Goal: Transaction & Acquisition: Download file/media

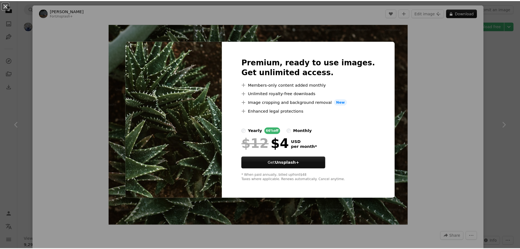
scroll to position [1900, 0]
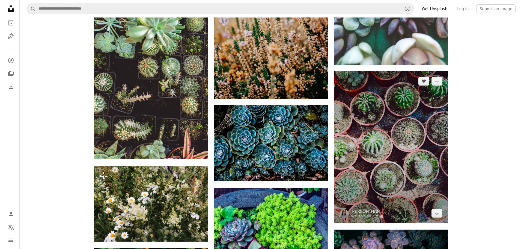
scroll to position [2583, 0]
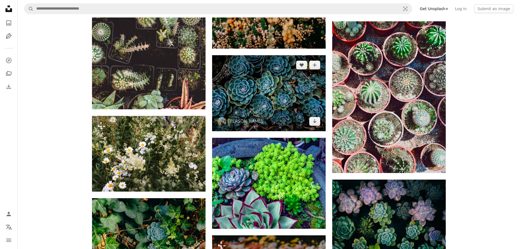
click at [270, 87] on img at bounding box center [269, 93] width 114 height 76
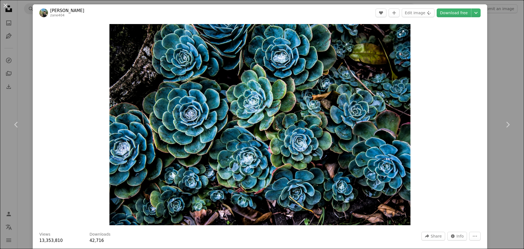
click at [261, 132] on img "Zoom in on this image" at bounding box center [260, 124] width 301 height 201
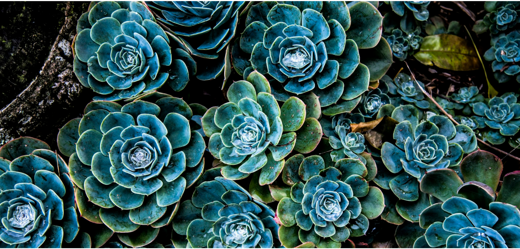
scroll to position [48, 0]
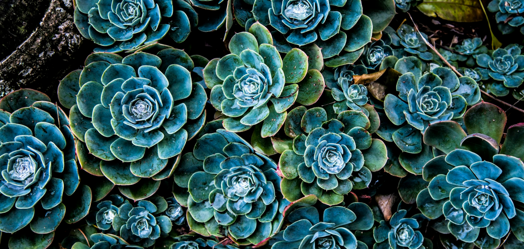
click at [261, 132] on img "Zoom out on this image" at bounding box center [262, 127] width 525 height 350
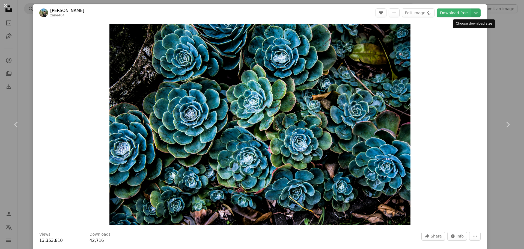
click at [472, 12] on icon "Chevron down" at bounding box center [476, 13] width 9 height 7
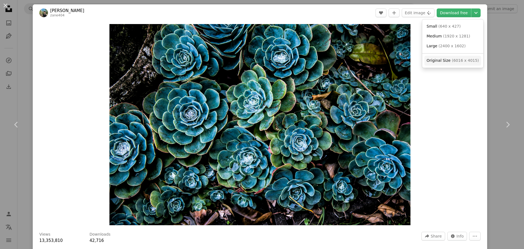
click at [458, 62] on span "( 6016 x 4015 )" at bounding box center [465, 60] width 27 height 4
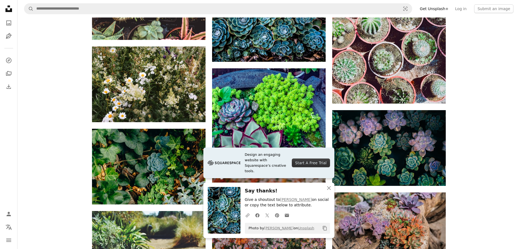
scroll to position [2665, 0]
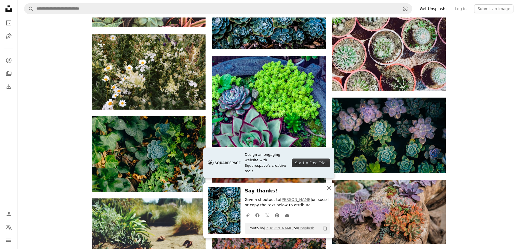
click at [328, 187] on icon "button" at bounding box center [329, 188] width 4 height 4
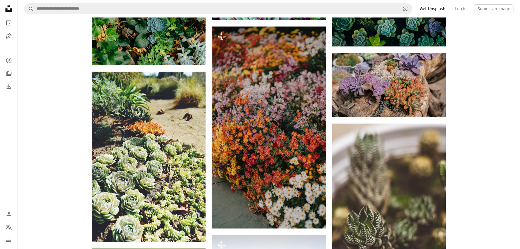
drag, startPoint x: 475, startPoint y: 157, endPoint x: 479, endPoint y: 180, distance: 23.3
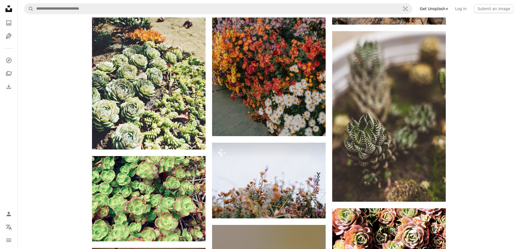
drag, startPoint x: 479, startPoint y: 155, endPoint x: 479, endPoint y: 159, distance: 4.4
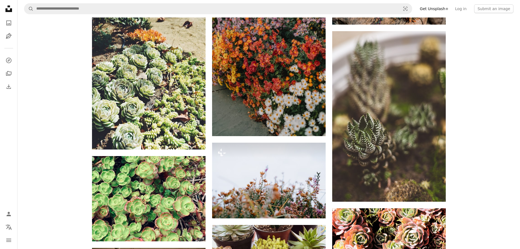
scroll to position [2927, 0]
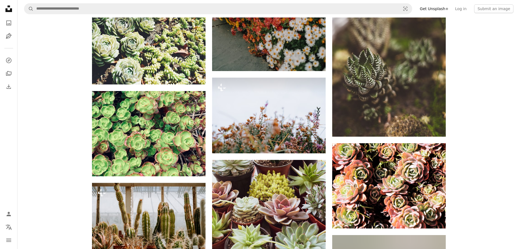
drag, startPoint x: 486, startPoint y: 130, endPoint x: 487, endPoint y: 146, distance: 15.3
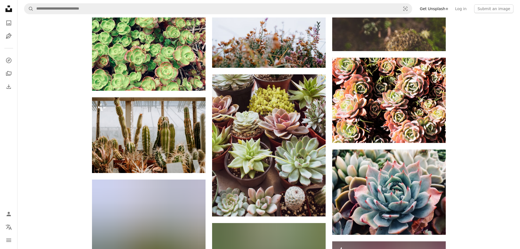
scroll to position [3061, 0]
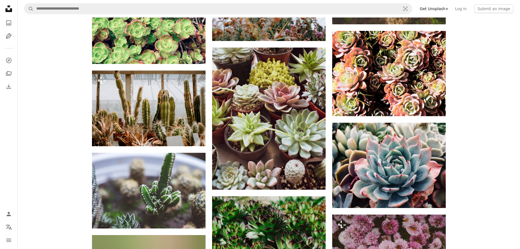
drag, startPoint x: 488, startPoint y: 137, endPoint x: 490, endPoint y: 170, distance: 32.5
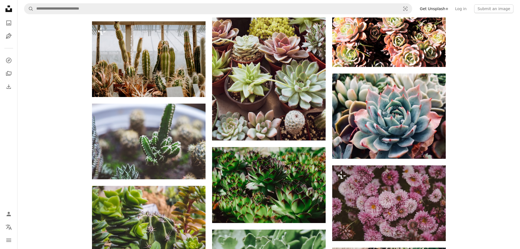
drag, startPoint x: 486, startPoint y: 131, endPoint x: 484, endPoint y: 162, distance: 31.2
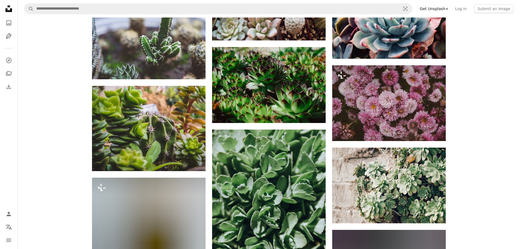
scroll to position [3211, 0]
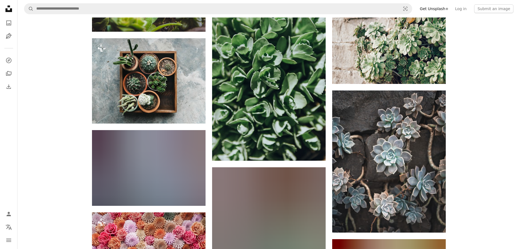
drag, startPoint x: 489, startPoint y: 135, endPoint x: 489, endPoint y: 165, distance: 30.6
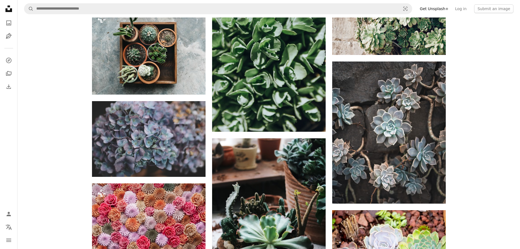
scroll to position [3462, 0]
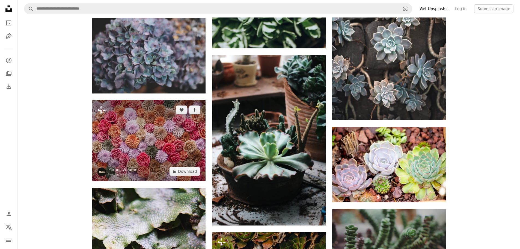
click at [149, 136] on img at bounding box center [149, 140] width 114 height 81
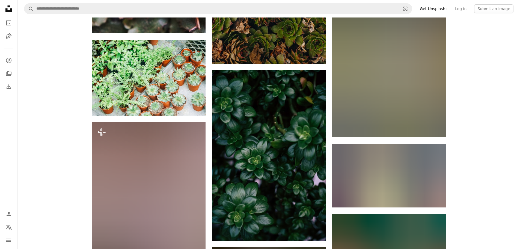
drag, startPoint x: 468, startPoint y: 185, endPoint x: 472, endPoint y: 216, distance: 31.9
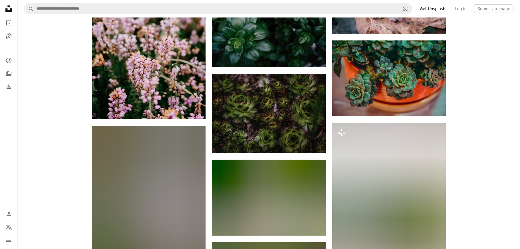
scroll to position [3980, 0]
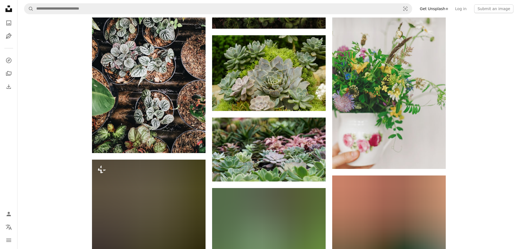
drag, startPoint x: 468, startPoint y: 163, endPoint x: 467, endPoint y: 184, distance: 21.6
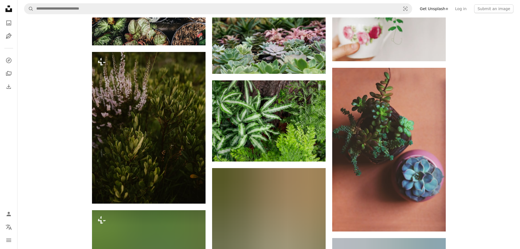
drag, startPoint x: 466, startPoint y: 183, endPoint x: 471, endPoint y: 210, distance: 27.5
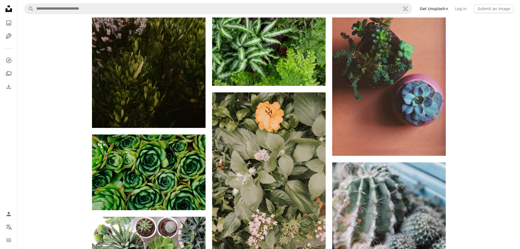
scroll to position [4314, 0]
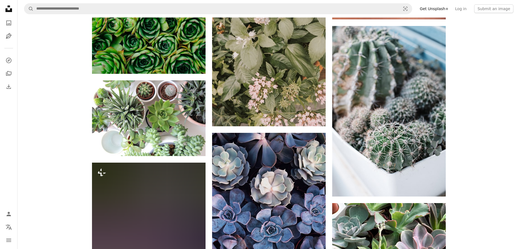
drag, startPoint x: 475, startPoint y: 134, endPoint x: 474, endPoint y: 163, distance: 28.4
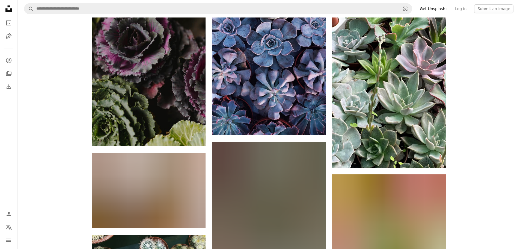
drag, startPoint x: 472, startPoint y: 160, endPoint x: 474, endPoint y: 182, distance: 22.4
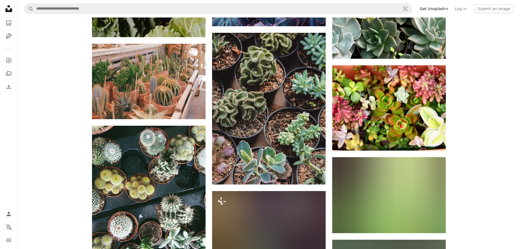
drag, startPoint x: 475, startPoint y: 169, endPoint x: 477, endPoint y: 193, distance: 24.1
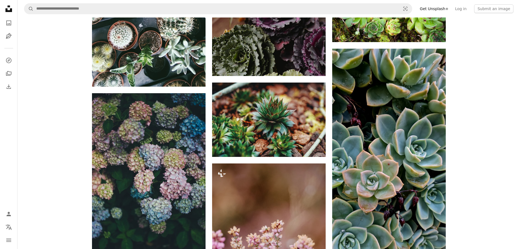
drag, startPoint x: 486, startPoint y: 148, endPoint x: 489, endPoint y: 174, distance: 26.0
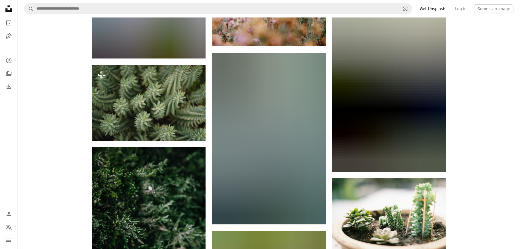
drag, startPoint x: 500, startPoint y: 173, endPoint x: 501, endPoint y: 180, distance: 7.2
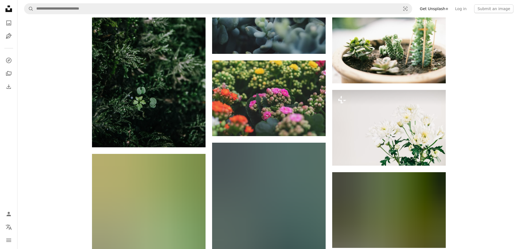
drag, startPoint x: 493, startPoint y: 147, endPoint x: 491, endPoint y: 170, distance: 23.0
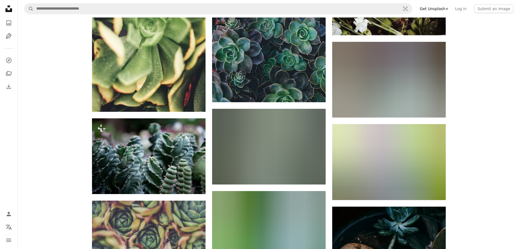
drag, startPoint x: 489, startPoint y: 151, endPoint x: 492, endPoint y: 171, distance: 20.1
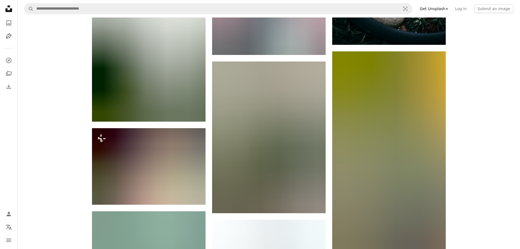
drag, startPoint x: 494, startPoint y: 153, endPoint x: 498, endPoint y: 180, distance: 26.9
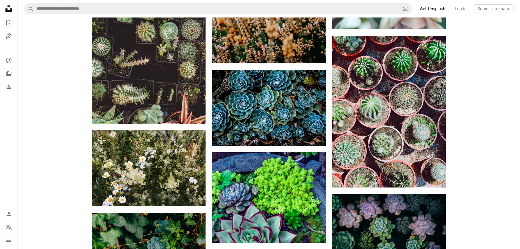
scroll to position [668, 0]
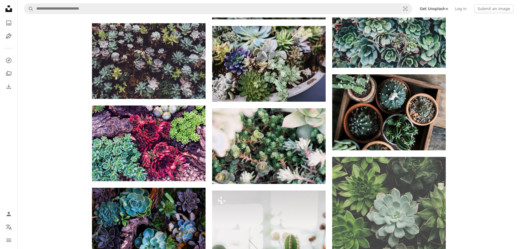
drag, startPoint x: 479, startPoint y: 89, endPoint x: 484, endPoint y: 24, distance: 64.9
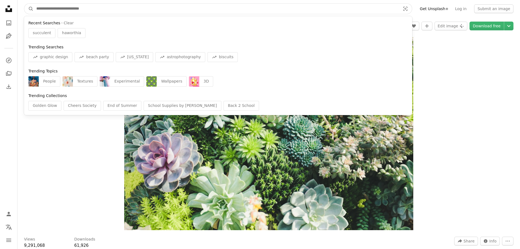
click at [128, 8] on input "Find visuals sitewide" at bounding box center [216, 9] width 365 height 10
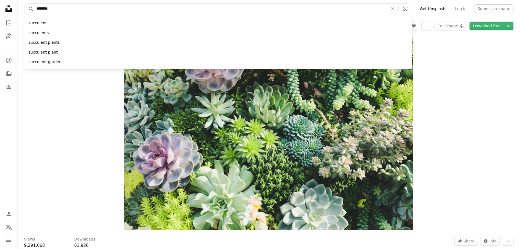
type input "*********"
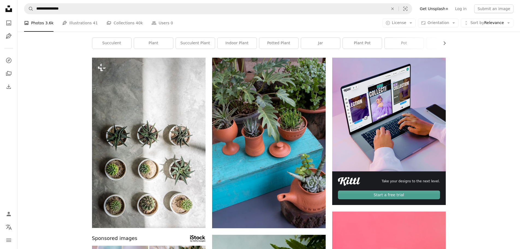
scroll to position [21, 0]
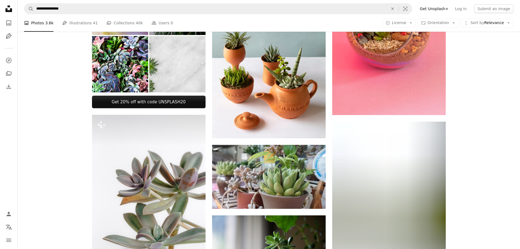
drag, startPoint x: 39, startPoint y: 180, endPoint x: 49, endPoint y: 192, distance: 15.6
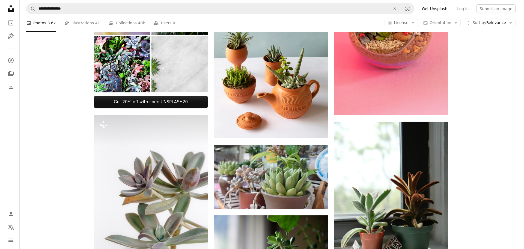
scroll to position [471, 0]
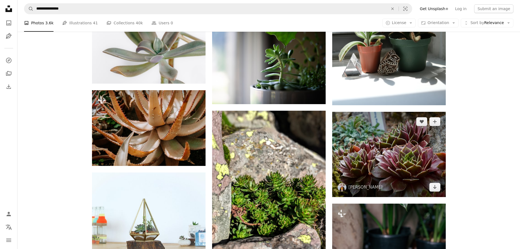
click at [392, 152] on img at bounding box center [389, 154] width 114 height 85
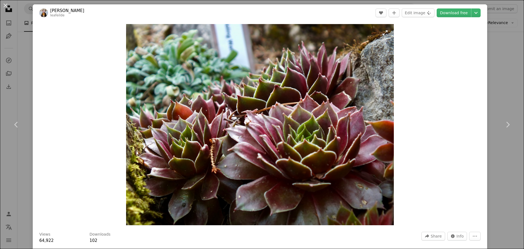
click at [286, 146] on img "Zoom in on this image" at bounding box center [260, 124] width 268 height 201
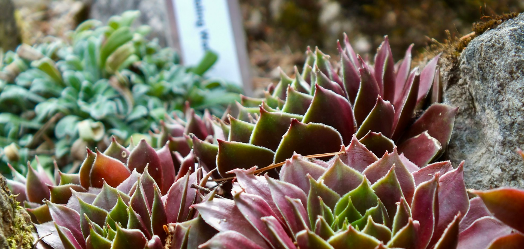
scroll to position [70, 0]
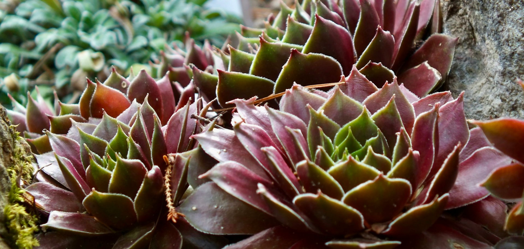
click at [286, 146] on img "Zoom out on this image" at bounding box center [262, 127] width 525 height 394
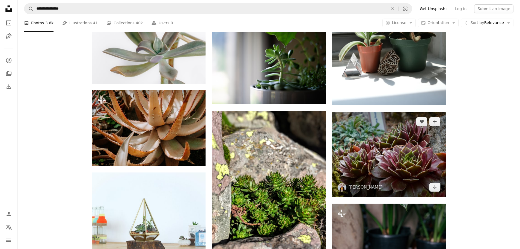
click at [386, 152] on img at bounding box center [389, 154] width 114 height 85
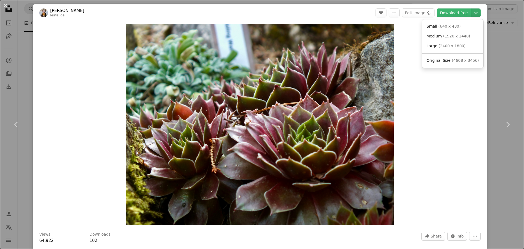
click at [472, 12] on icon "Chevron down" at bounding box center [476, 13] width 9 height 7
click at [452, 62] on span "( 4608 x 3456 )" at bounding box center [465, 60] width 27 height 4
